Goal: Task Accomplishment & Management: Use online tool/utility

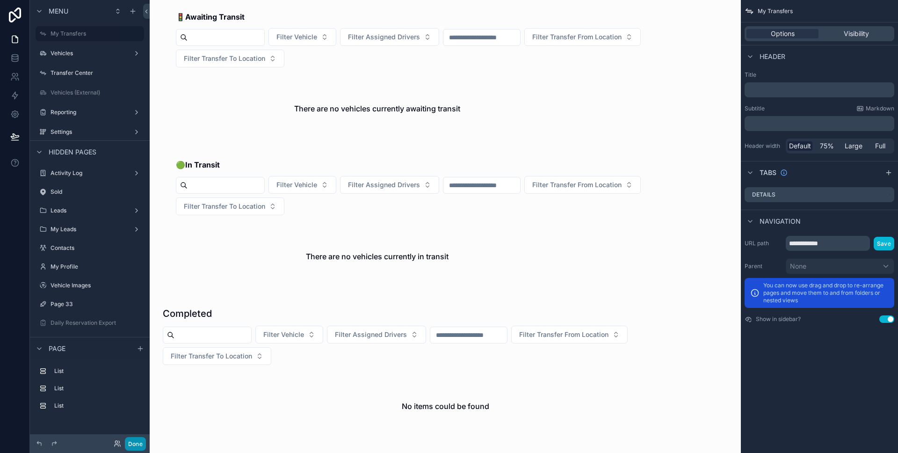
click at [135, 438] on button "Done" at bounding box center [135, 444] width 21 height 14
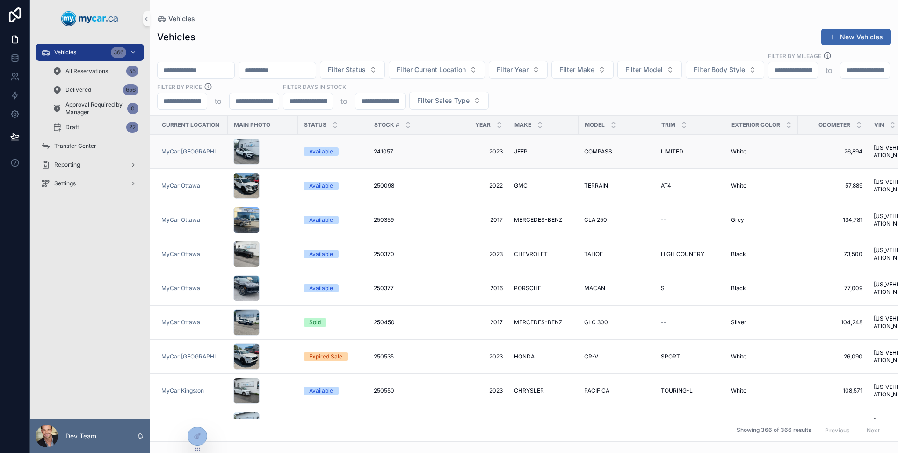
click at [276, 138] on div "scrollable content" at bounding box center [262, 151] width 59 height 26
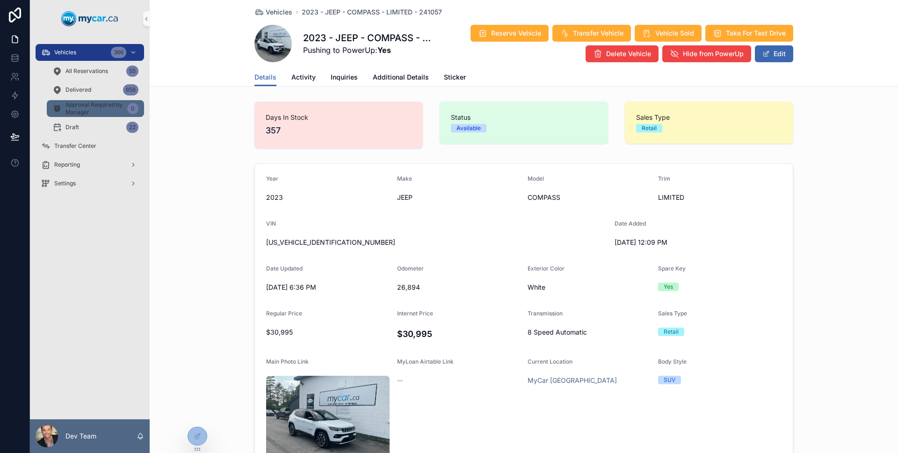
click at [108, 111] on span "Approval Required by Manager" at bounding box center [94, 108] width 58 height 15
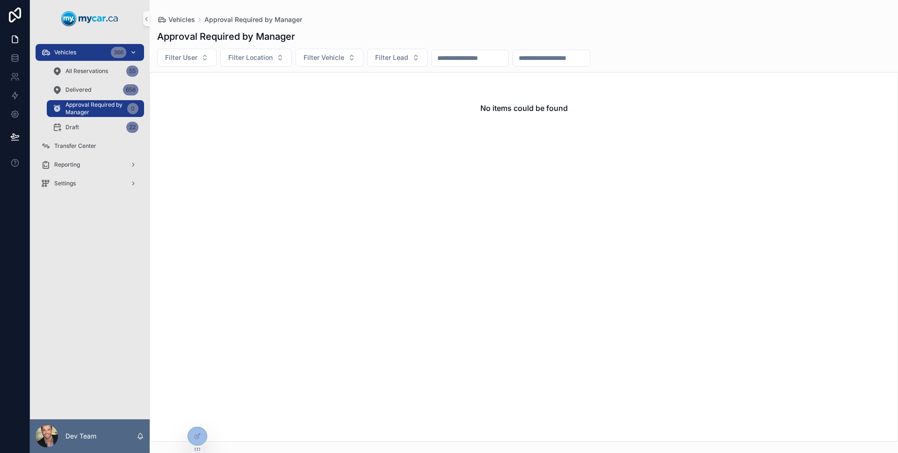
click at [98, 54] on div "Vehicles 366" at bounding box center [89, 52] width 97 height 15
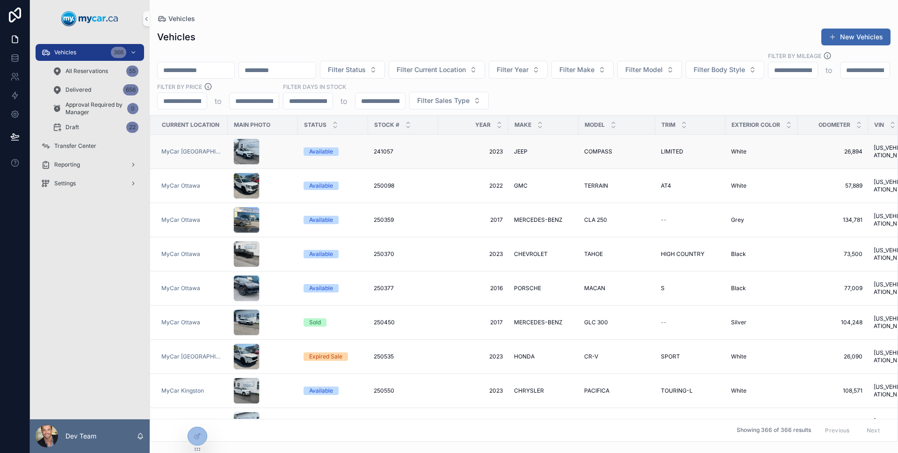
click at [215, 148] on div "MyCar [GEOGRAPHIC_DATA]" at bounding box center [191, 151] width 61 height 7
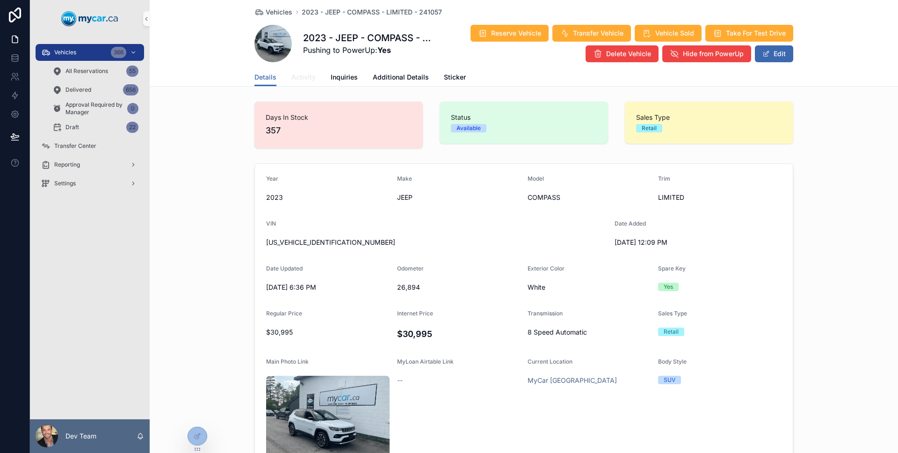
click at [299, 85] on link "Activity" at bounding box center [303, 78] width 24 height 19
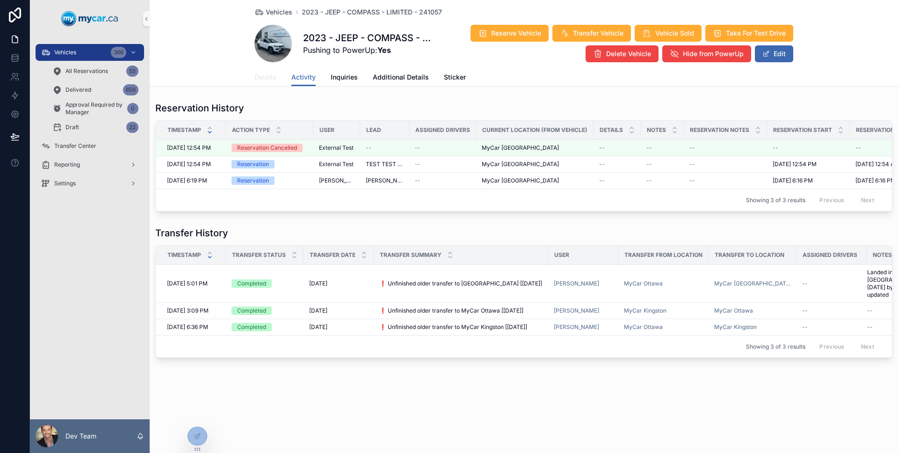
click at [272, 76] on span "Details" at bounding box center [265, 76] width 22 height 9
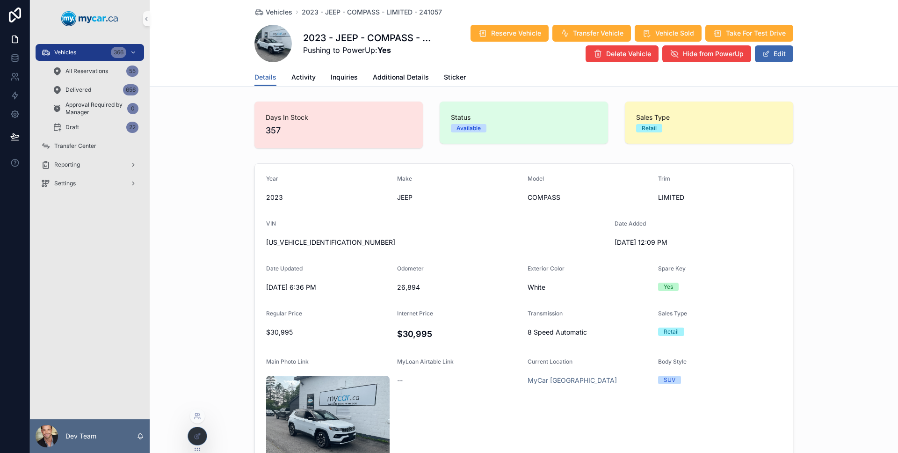
click at [207, 435] on div at bounding box center [198, 435] width 20 height 19
click at [206, 435] on div at bounding box center [197, 436] width 19 height 18
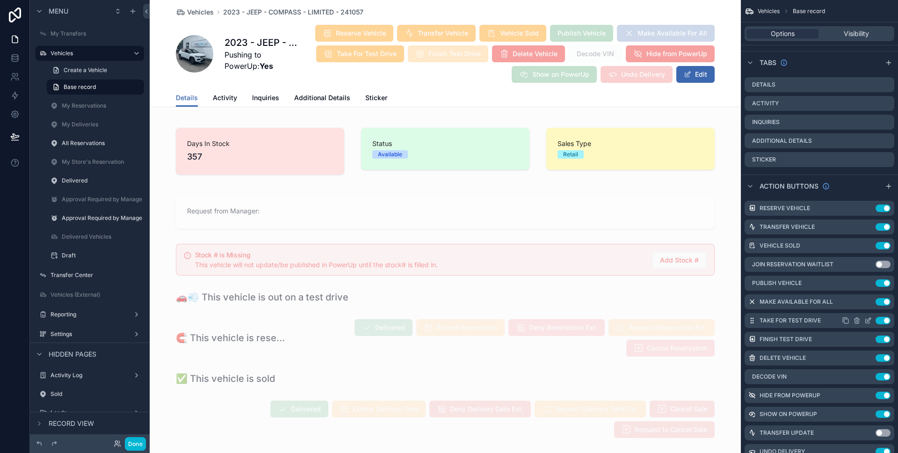
scroll to position [363, 0]
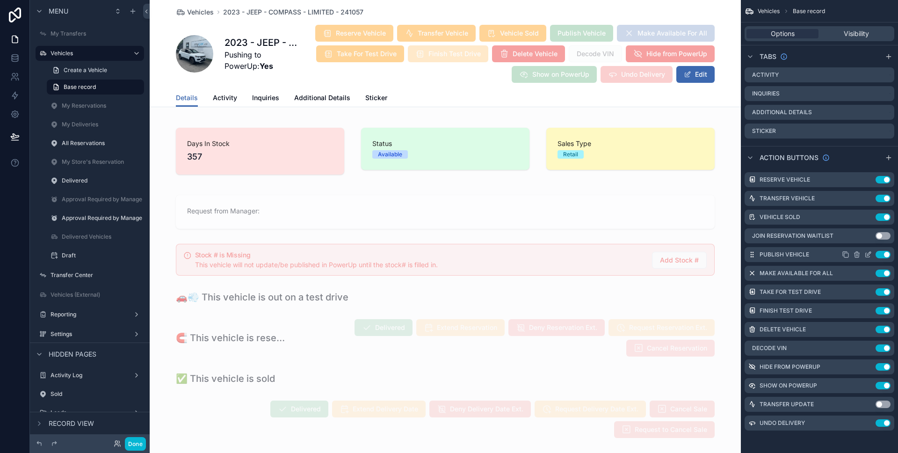
click at [868, 254] on icon "scrollable content" at bounding box center [869, 254] width 4 height 4
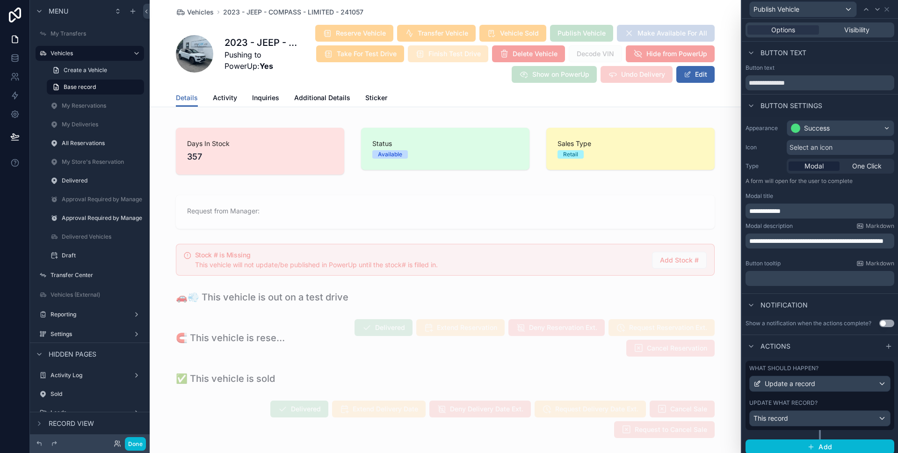
scroll to position [5, 0]
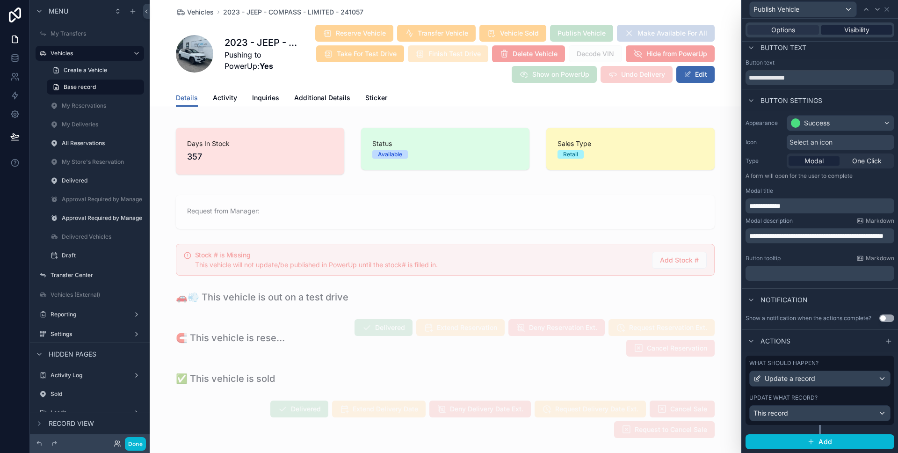
click at [846, 28] on span "Visibility" at bounding box center [856, 29] width 25 height 9
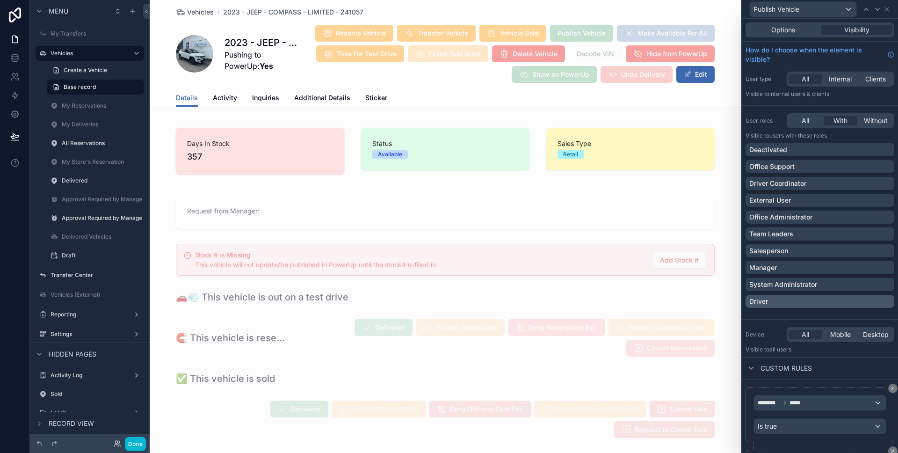
scroll to position [81, 0]
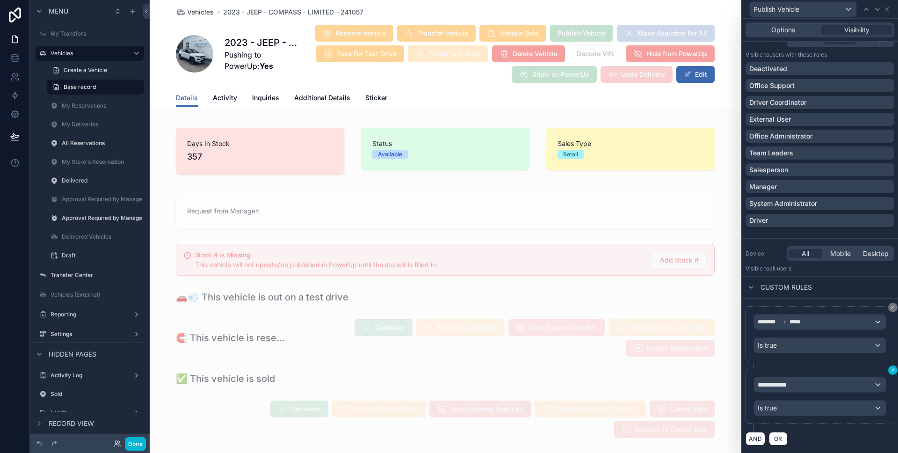
click at [888, 371] on button at bounding box center [892, 369] width 9 height 9
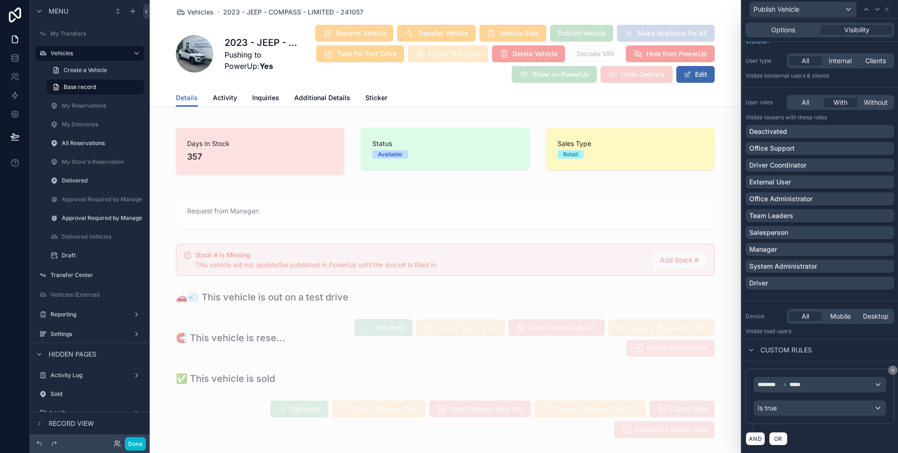
scroll to position [0, 0]
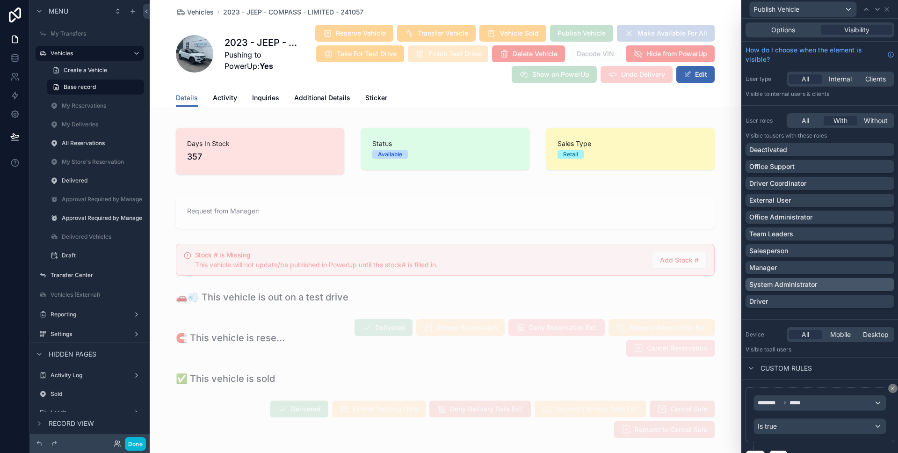
click at [793, 281] on p "System Administrator" at bounding box center [783, 284] width 68 height 9
click at [797, 169] on div "Office Support" at bounding box center [819, 166] width 141 height 9
click at [797, 169] on div "Office Support" at bounding box center [814, 166] width 130 height 9
click at [145, 443] on button "Done" at bounding box center [135, 444] width 21 height 14
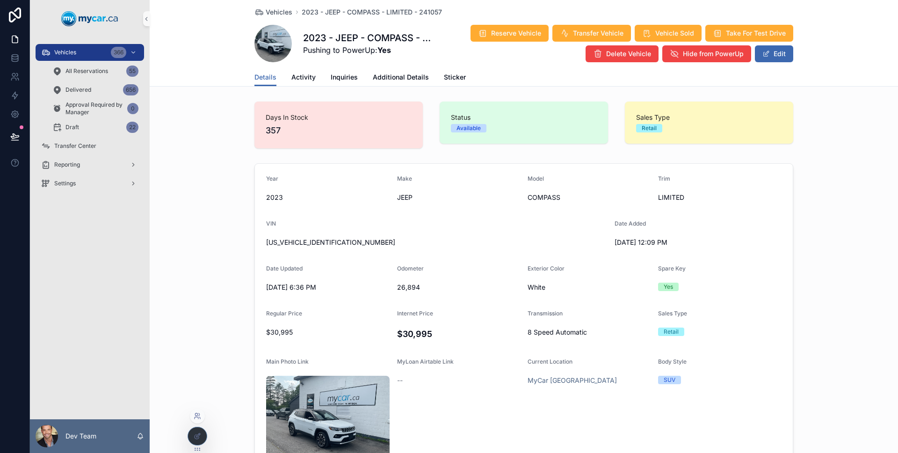
click at [198, 416] on icon at bounding box center [197, 415] width 7 height 7
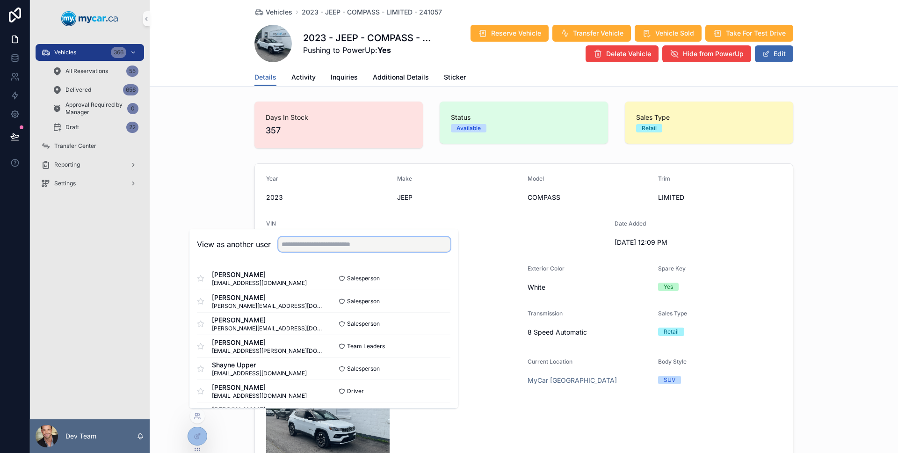
click at [313, 247] on input "text" at bounding box center [364, 244] width 172 height 15
type input "****"
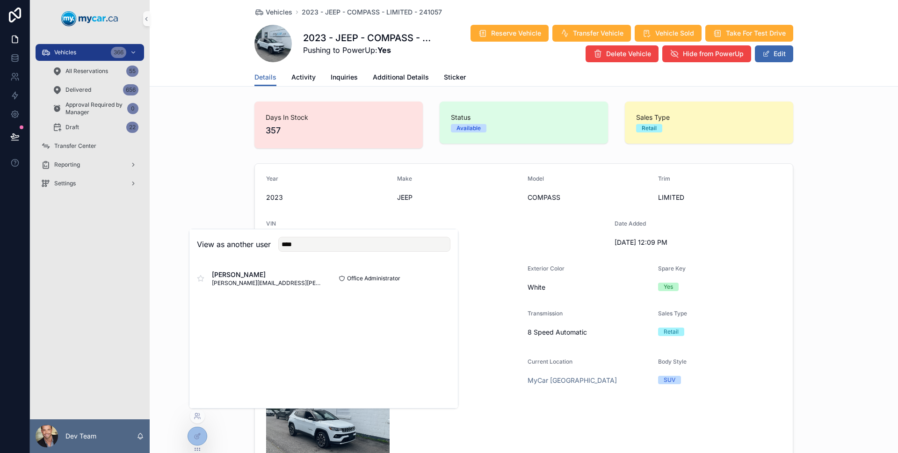
click at [74, 280] on div "Vehicles 366 All Reservations 55 Delivered 656 Approval Required by Manager 0 D…" at bounding box center [90, 228] width 120 height 382
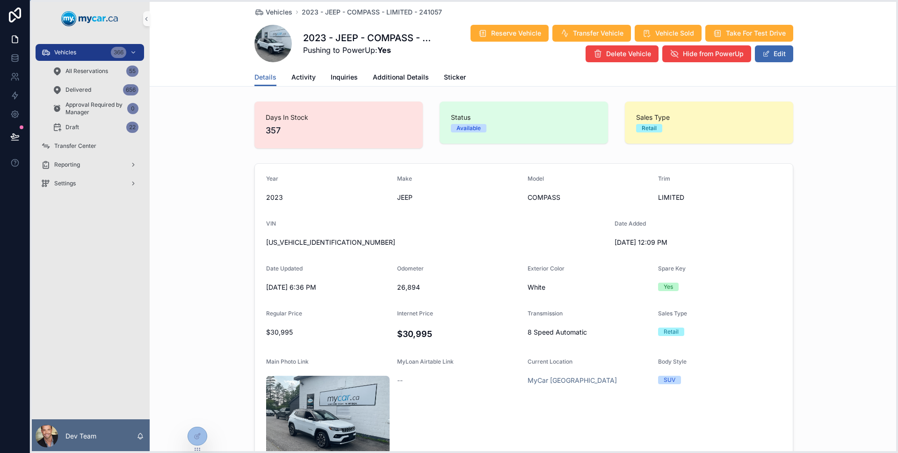
click at [200, 445] on icon at bounding box center [197, 448] width 7 height 7
click at [197, 440] on div at bounding box center [197, 436] width 19 height 18
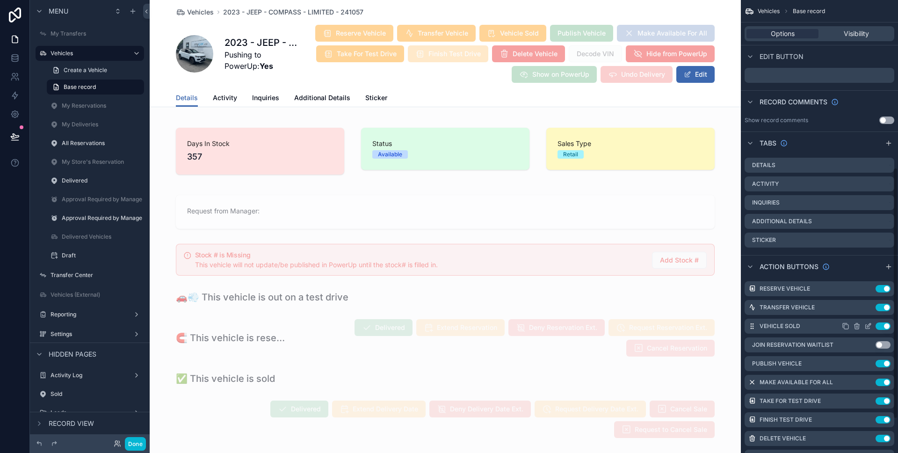
scroll to position [363, 0]
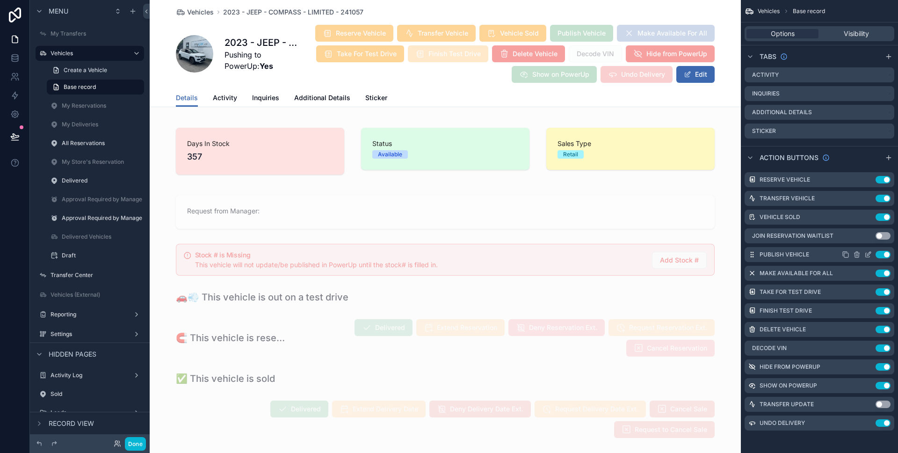
click at [866, 255] on icon "scrollable content" at bounding box center [868, 255] width 4 height 4
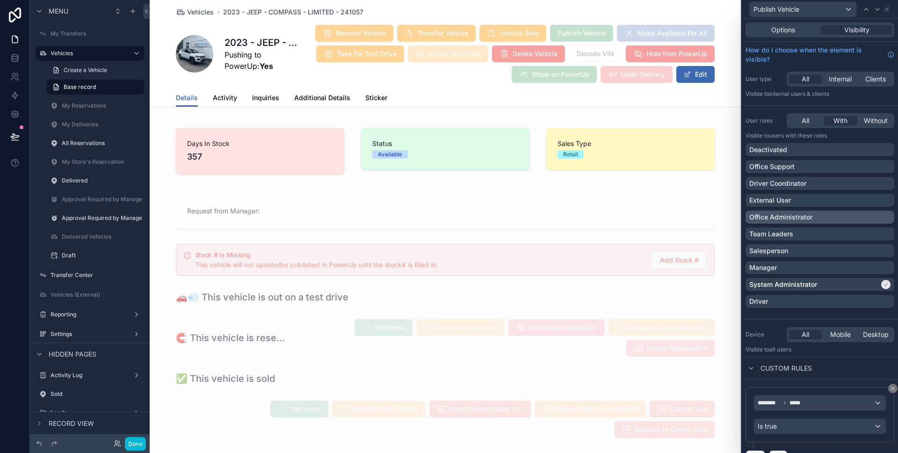
click at [828, 219] on div "Office Administrator" at bounding box center [819, 216] width 141 height 9
click at [134, 443] on button "Done" at bounding box center [135, 444] width 21 height 14
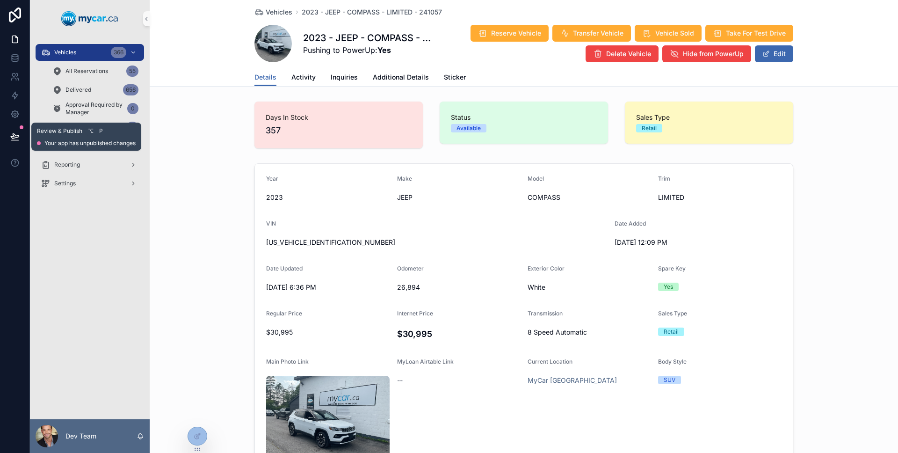
click at [11, 140] on icon at bounding box center [14, 140] width 7 height 0
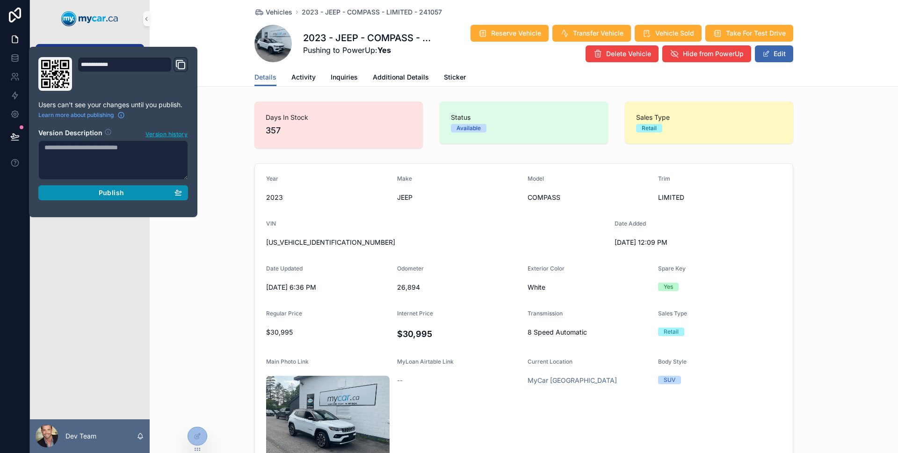
click at [70, 188] on button "Publish" at bounding box center [113, 192] width 150 height 15
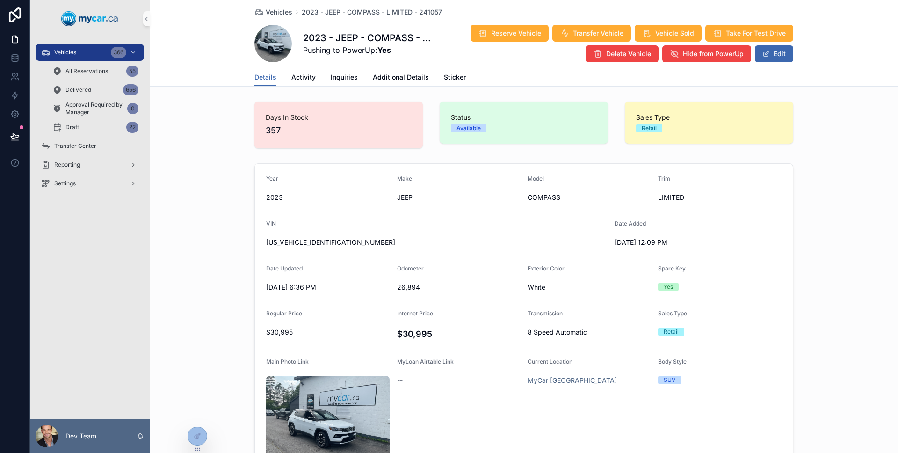
click at [87, 268] on div "Vehicles 366 All Reservations 55 Delivered 656 Approval Required by Manager 0 D…" at bounding box center [90, 228] width 120 height 382
click at [196, 418] on icon at bounding box center [197, 415] width 7 height 7
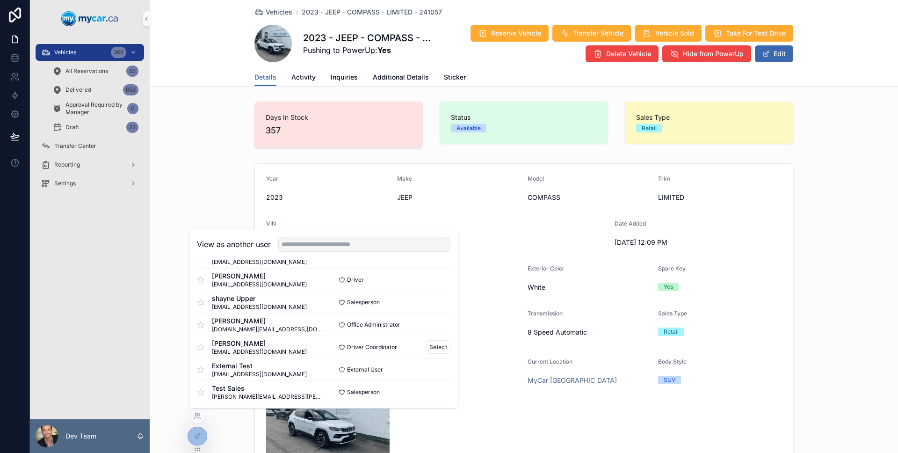
scroll to position [295, 0]
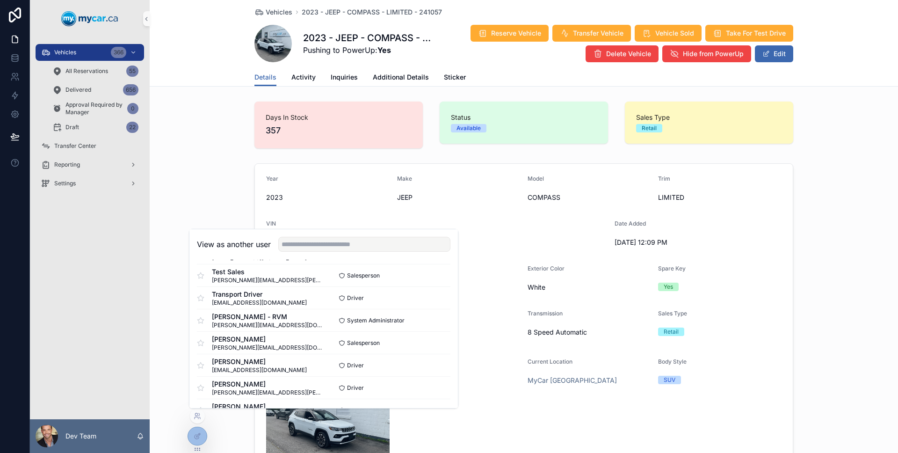
click at [63, 275] on div "Vehicles 366 All Reservations 55 Delivered 656 Approval Required by Manager 0 D…" at bounding box center [90, 228] width 120 height 382
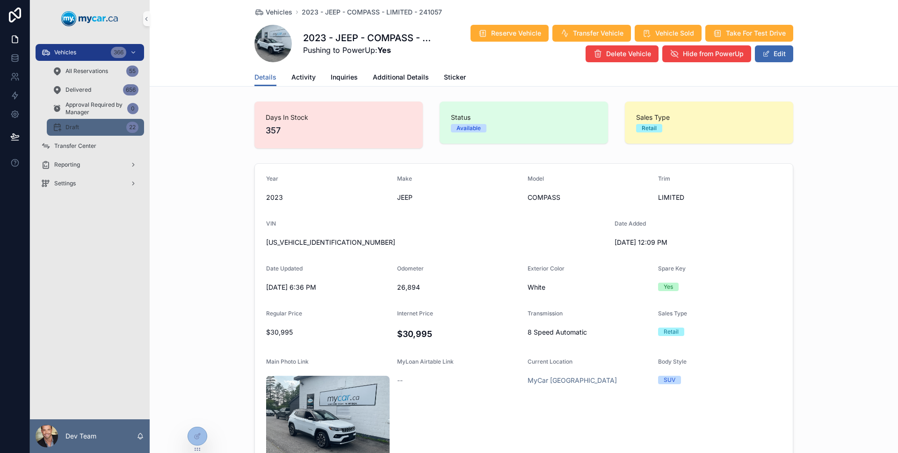
click at [82, 131] on div "Draft 22" at bounding box center [95, 127] width 86 height 15
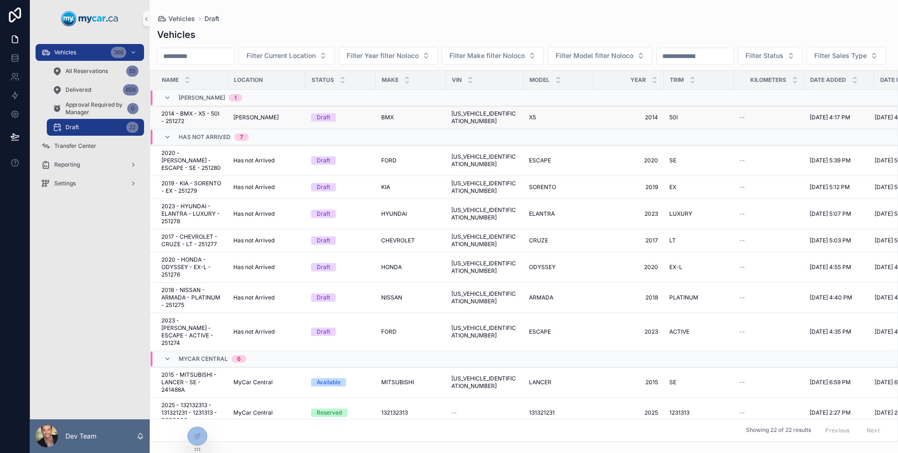
click at [261, 121] on span "[PERSON_NAME]" at bounding box center [255, 117] width 45 height 7
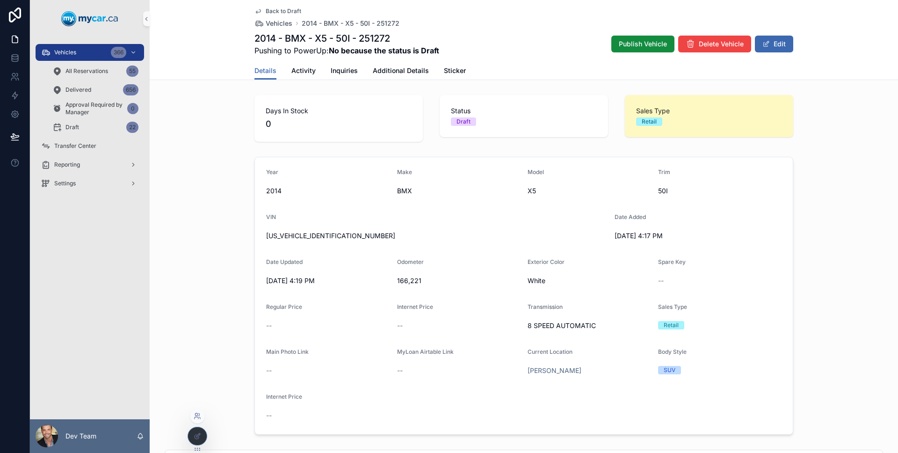
click at [199, 418] on icon at bounding box center [197, 415] width 7 height 7
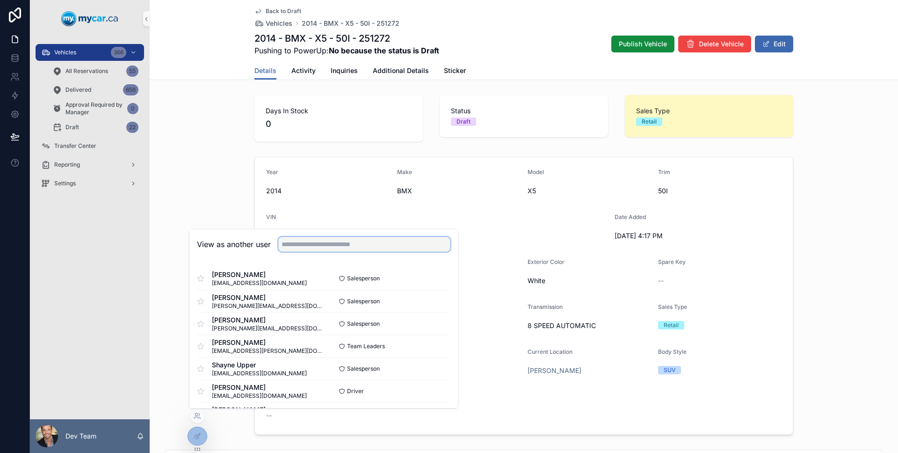
click at [296, 246] on input "text" at bounding box center [364, 244] width 172 height 15
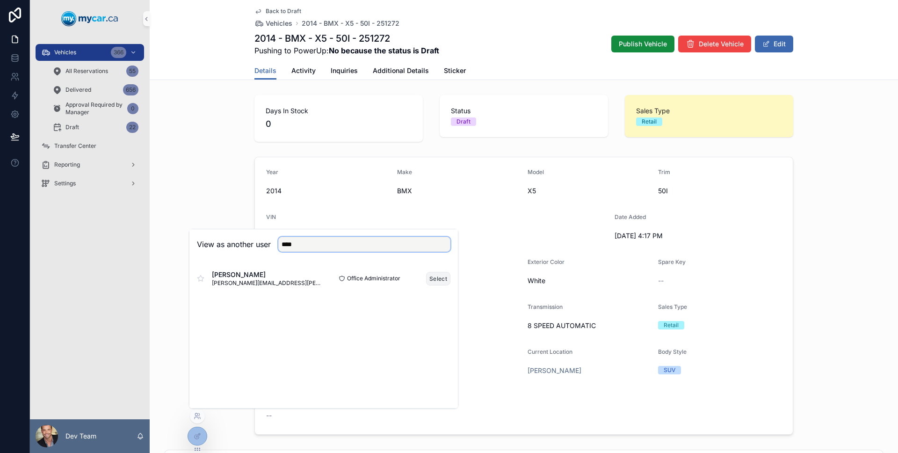
type input "****"
click at [433, 281] on button "Select" at bounding box center [438, 279] width 24 height 14
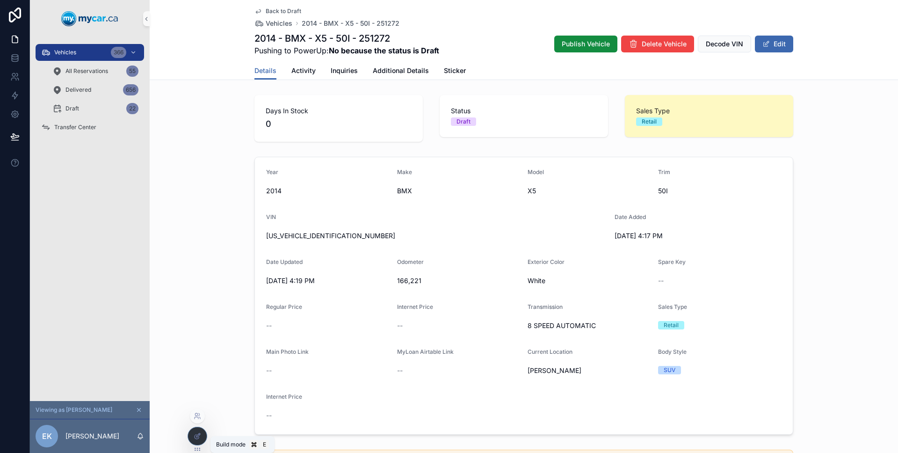
click at [202, 431] on div at bounding box center [197, 436] width 19 height 18
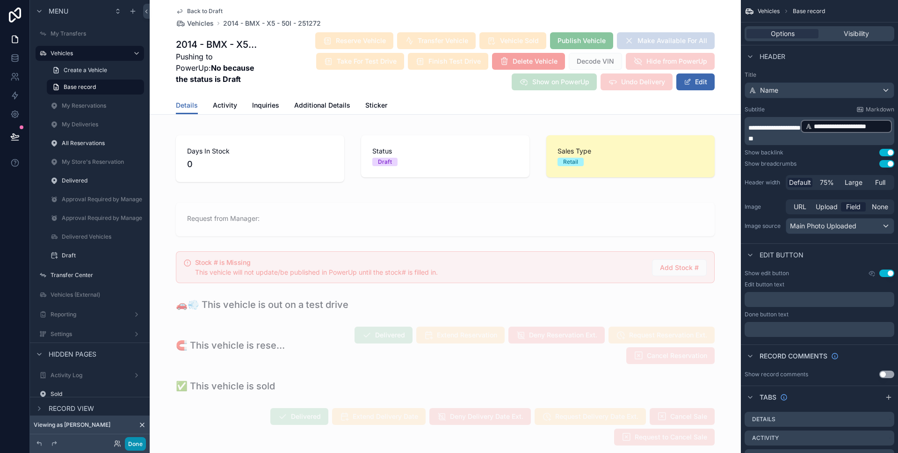
click at [143, 444] on button "Done" at bounding box center [135, 444] width 21 height 14
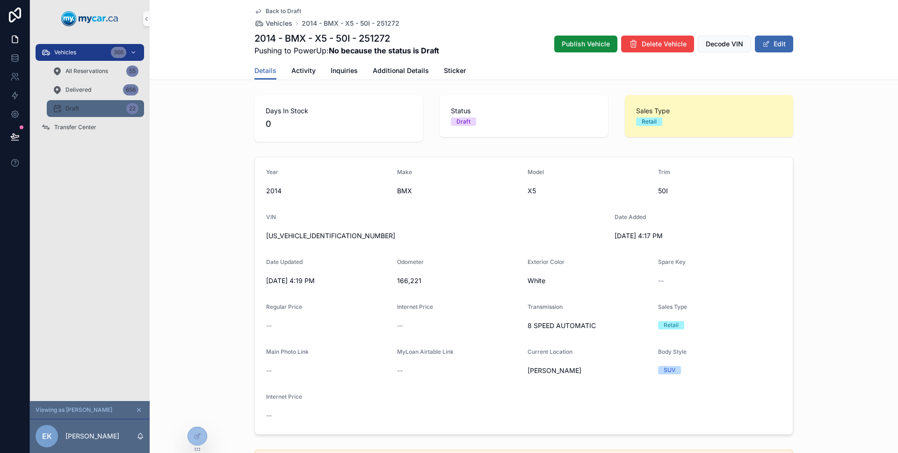
click at [84, 113] on div "Draft 22" at bounding box center [95, 108] width 86 height 15
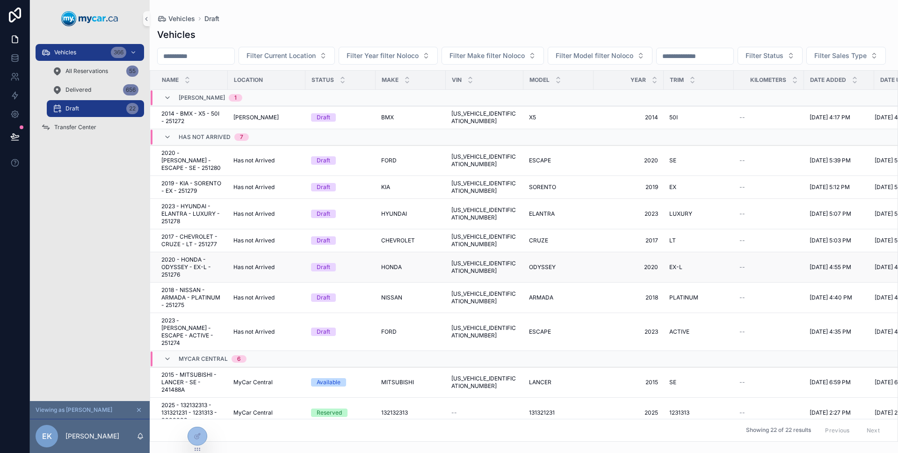
scroll to position [62, 0]
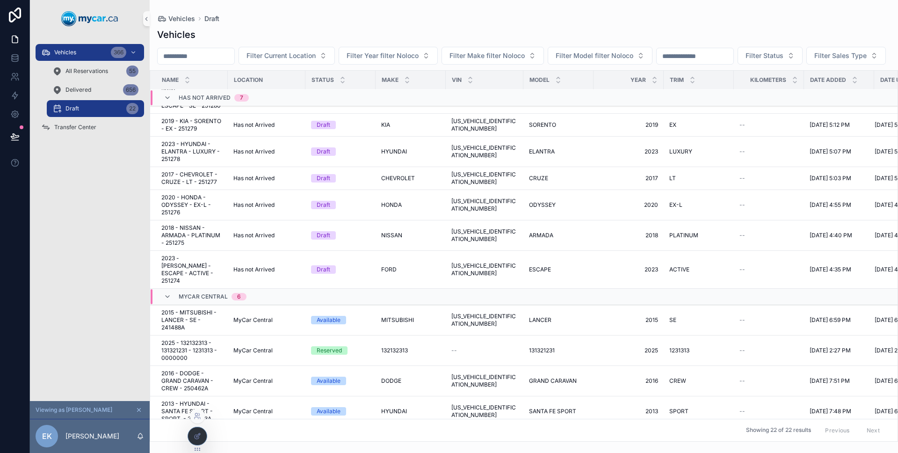
click at [200, 436] on icon at bounding box center [197, 435] width 7 height 7
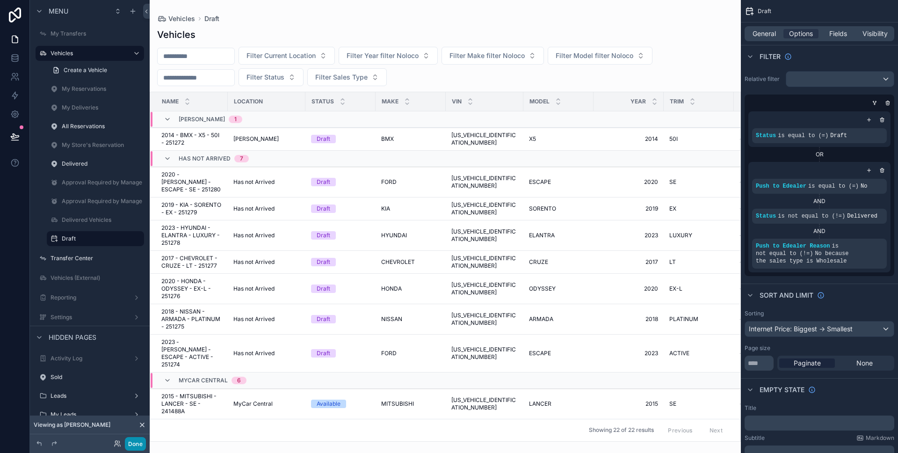
click at [137, 437] on button "Done" at bounding box center [135, 444] width 21 height 14
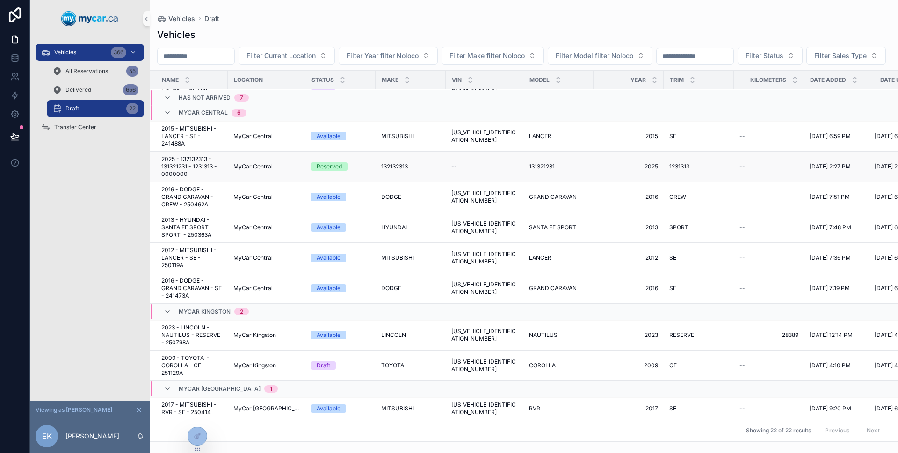
scroll to position [0, 0]
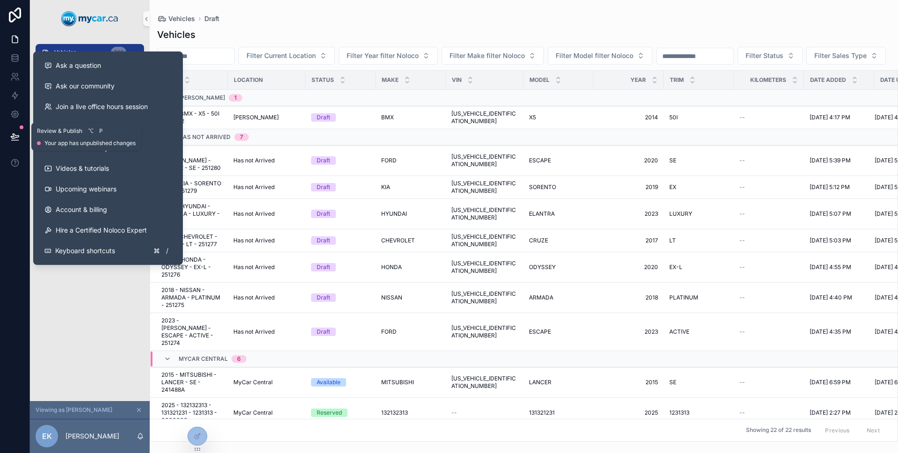
click at [8, 138] on button at bounding box center [15, 136] width 21 height 26
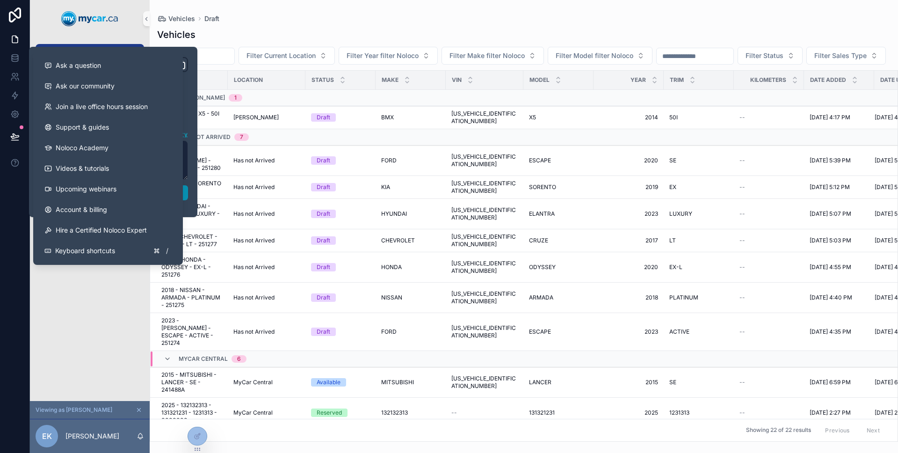
click at [185, 188] on button "Publish" at bounding box center [113, 192] width 150 height 15
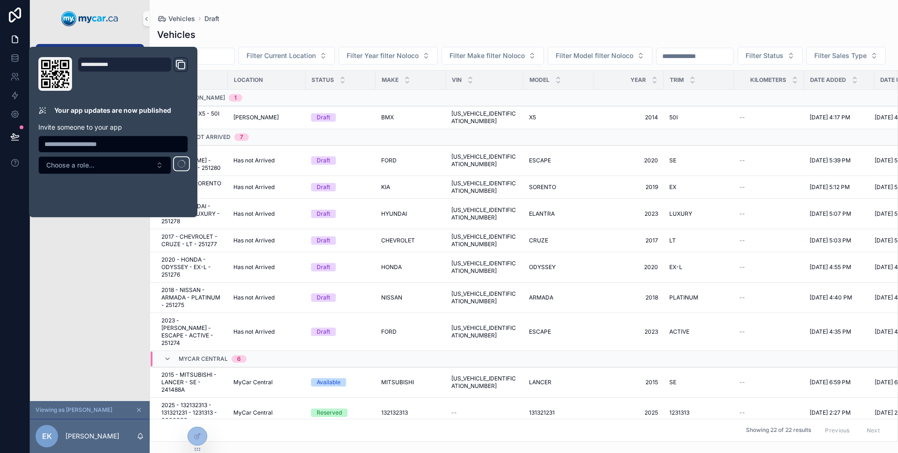
click at [77, 264] on div "Vehicles 366 All Reservations 55 Delivered 656 Draft 22 Transfer Center" at bounding box center [90, 218] width 120 height 363
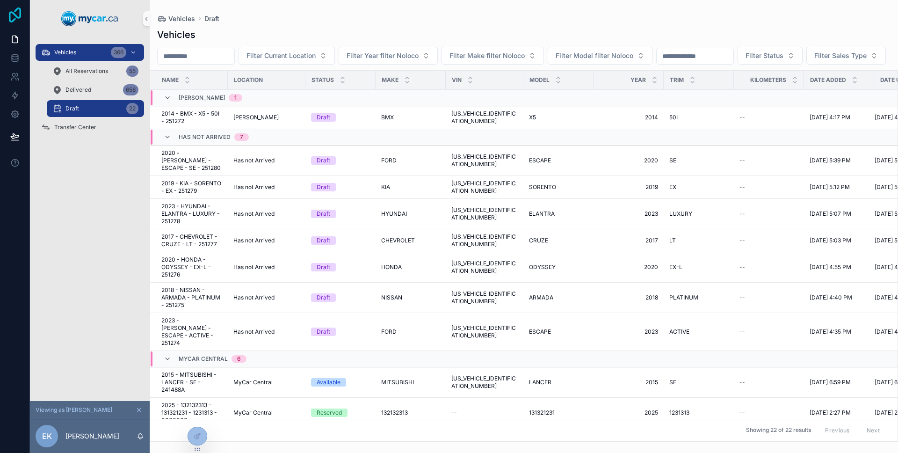
click at [21, 18] on icon at bounding box center [15, 14] width 19 height 15
